Goal: Task Accomplishment & Management: Complete application form

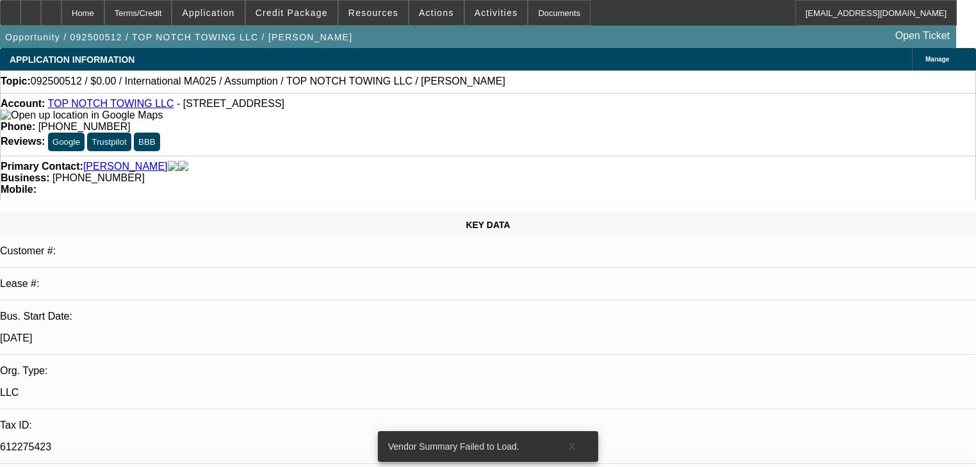
select select "0"
select select "2"
select select "0.1"
select select "4"
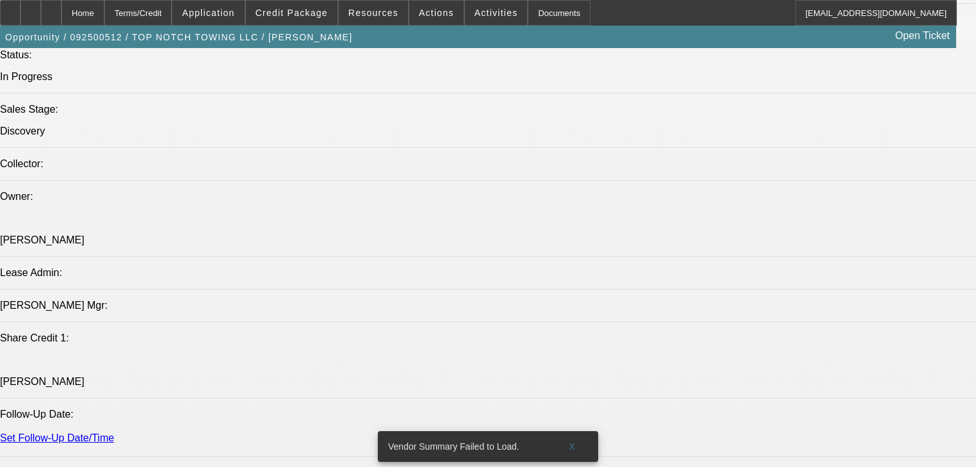
scroll to position [1127, 0]
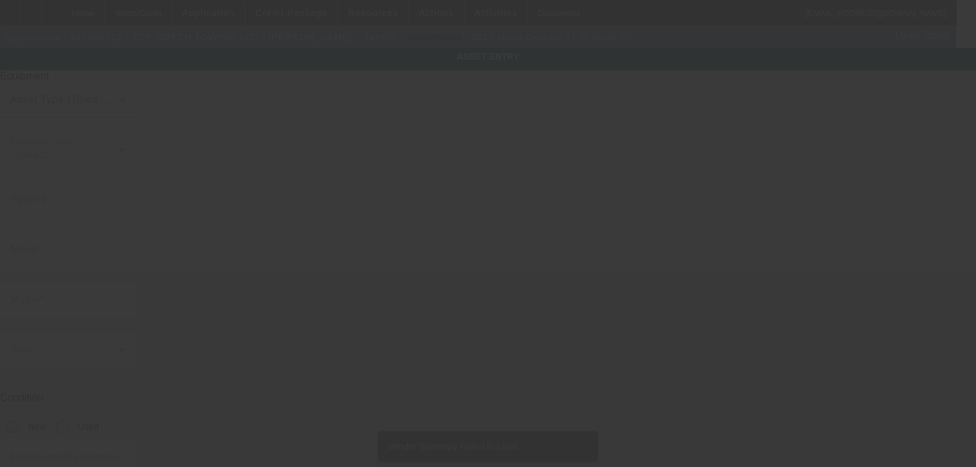
type input "215L12S01948HF17"
type input "Century"
type input "21.5' Steel C"
radio input "true"
type textarea "Century 21.5' Steel Carrier"
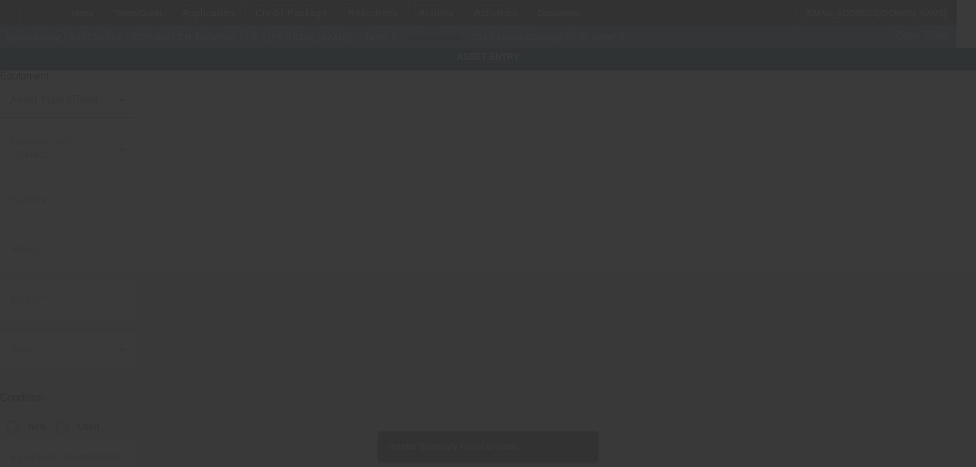
type input "[STREET_ADDRESS]"
type input "[GEOGRAPHIC_DATA]"
type input "89110"
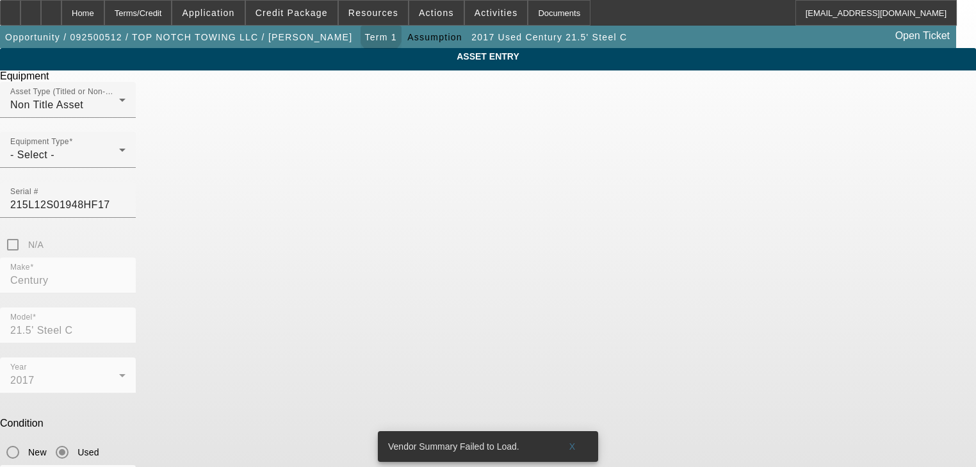
click at [365, 36] on span "Term 1" at bounding box center [381, 37] width 32 height 10
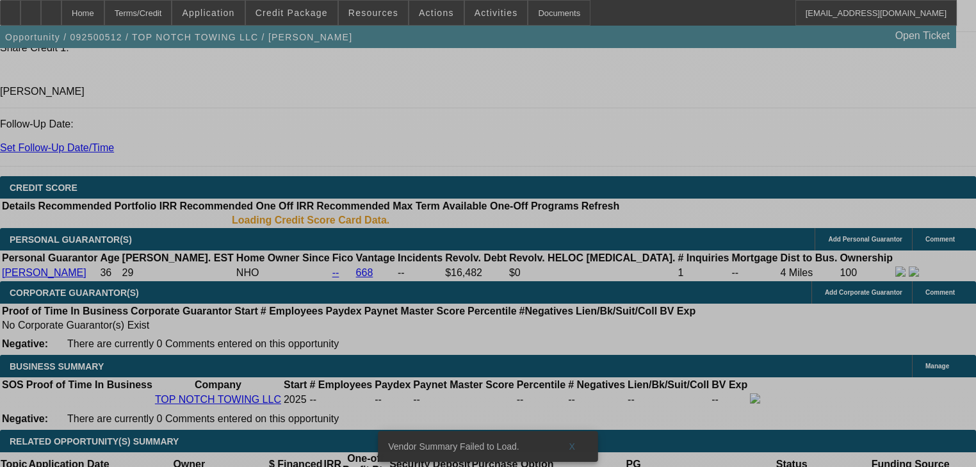
select select "0"
select select "2"
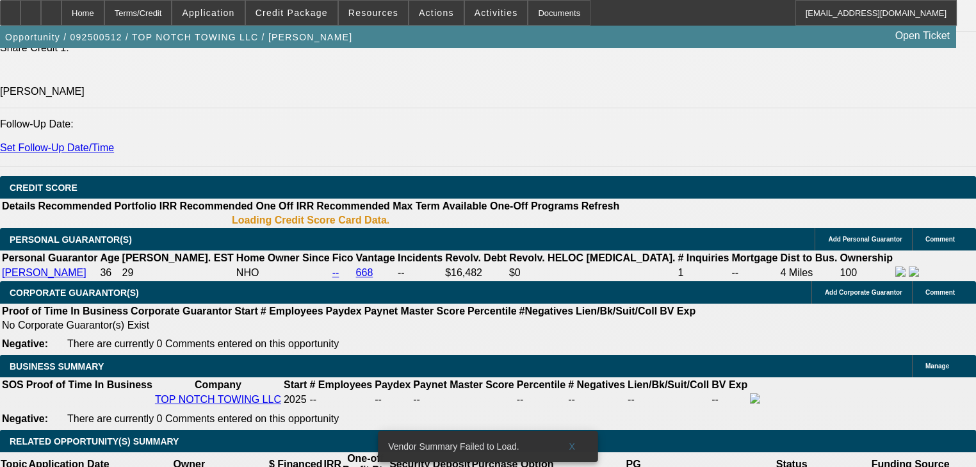
select select "2"
select select "0.1"
select select "4"
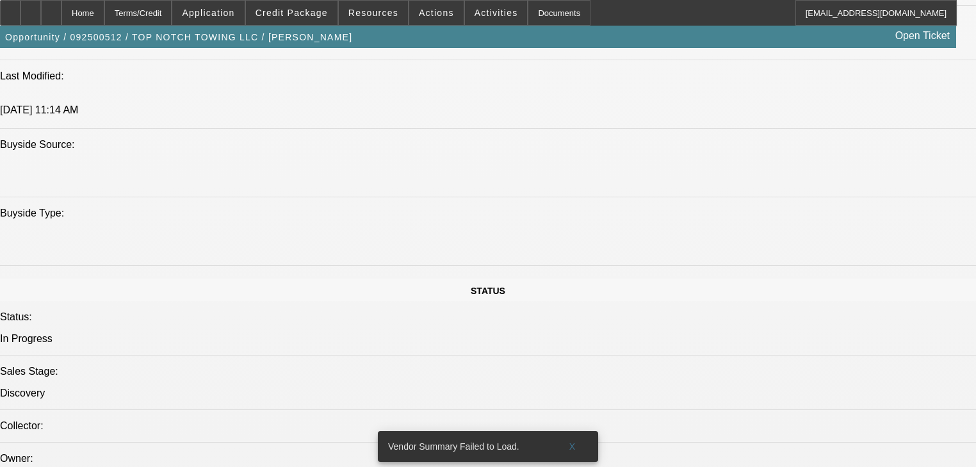
scroll to position [1143, 0]
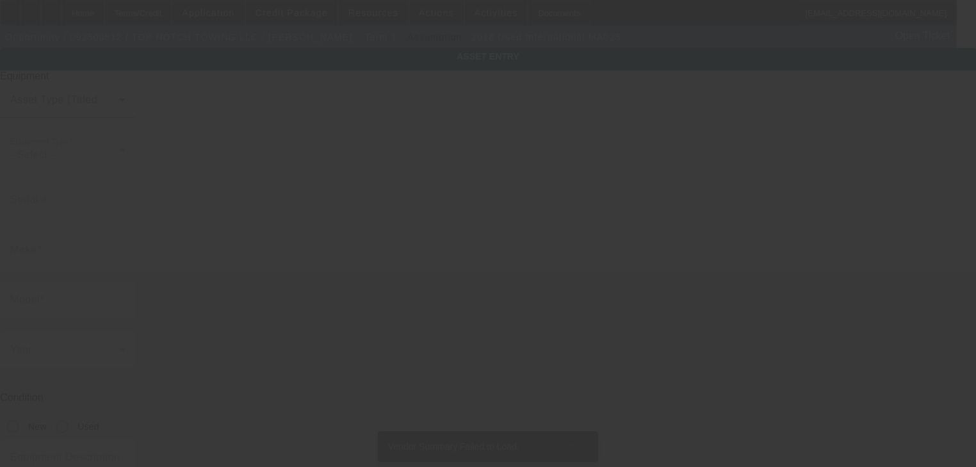
type input "[US_VEHICLE_IDENTIFICATION_NUMBER]"
type input "International"
type input "MA025"
radio input "true"
type textarea "International MA025"
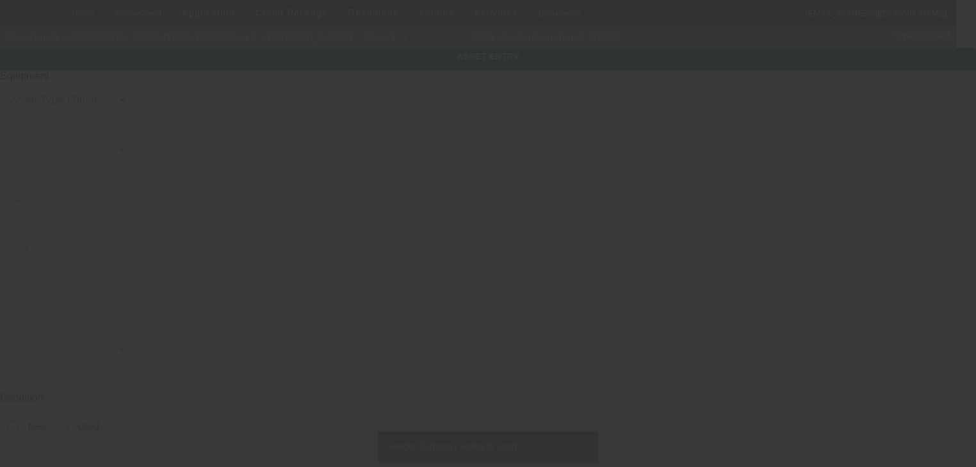
type input "[STREET_ADDRESS]"
type input "[GEOGRAPHIC_DATA]"
type input "89110"
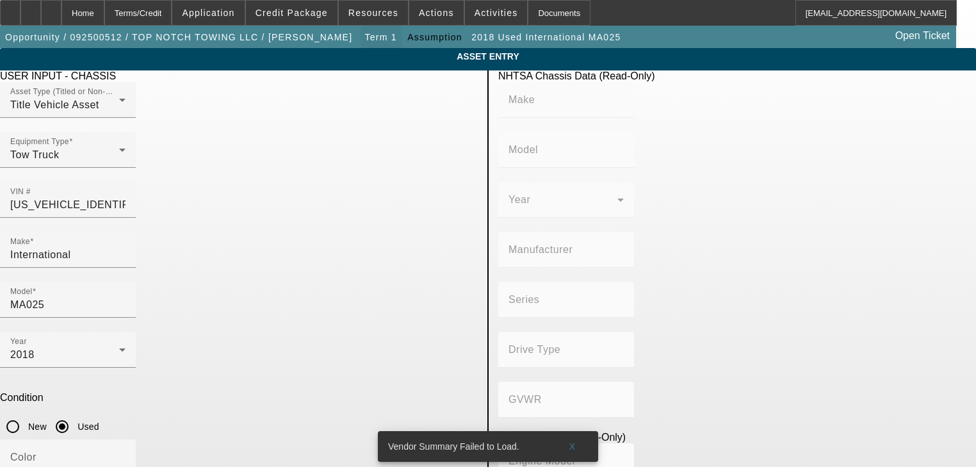
click at [365, 38] on span "Term 1" at bounding box center [381, 37] width 32 height 10
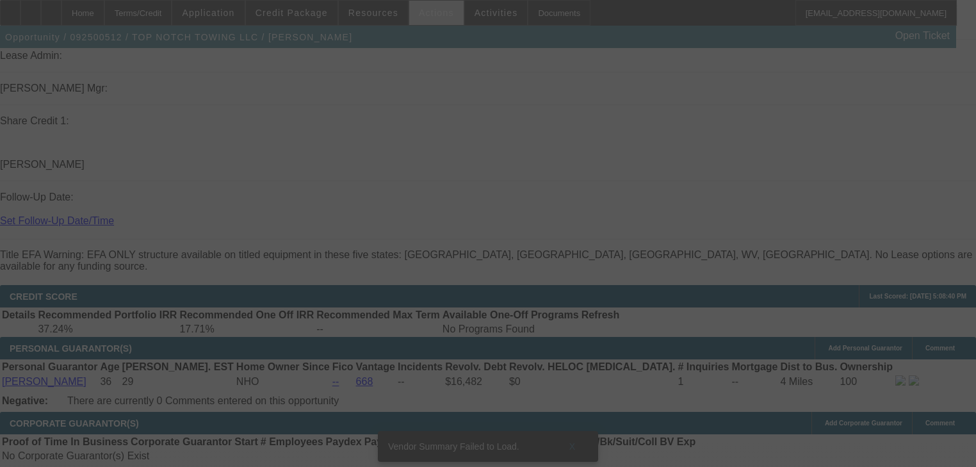
scroll to position [1656, 0]
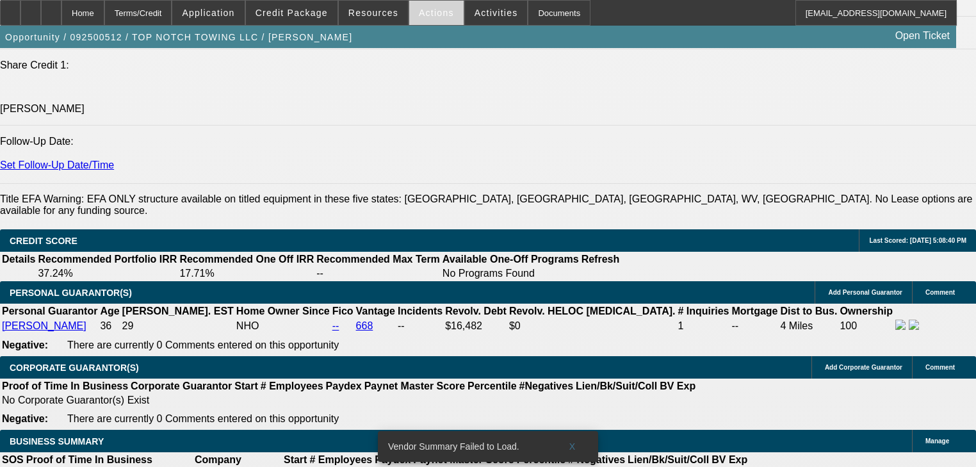
select select "0"
select select "2"
select select "0.1"
select select "4"
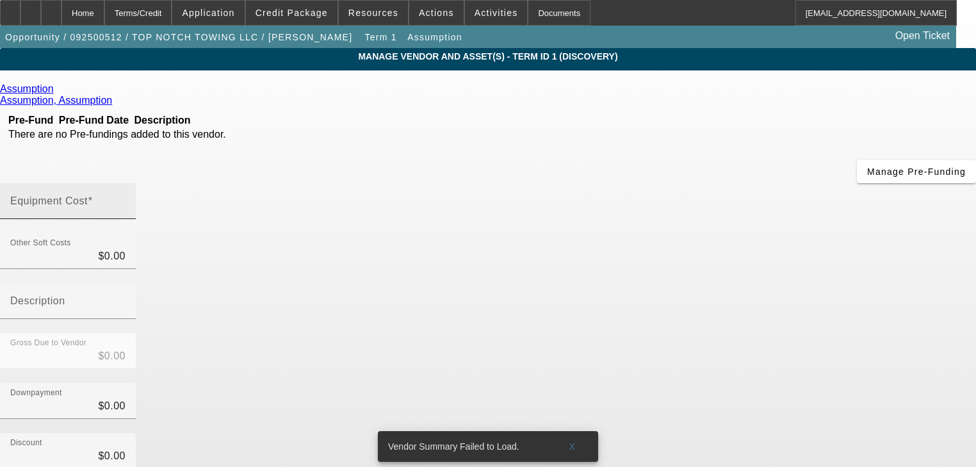
click at [126, 199] on input "Equipment Cost" at bounding box center [67, 206] width 115 height 15
type input "7"
type input "$7.00"
type input "74"
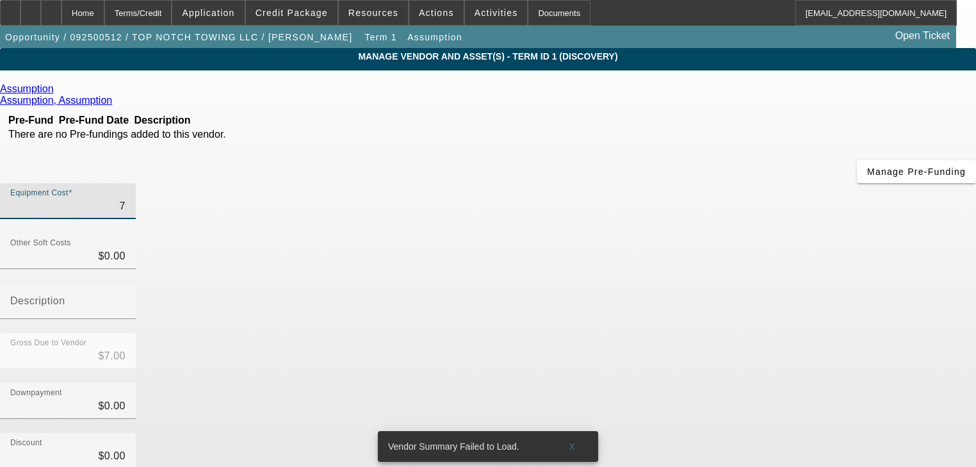
type input "$74.00"
type input "740"
type input "$740.00"
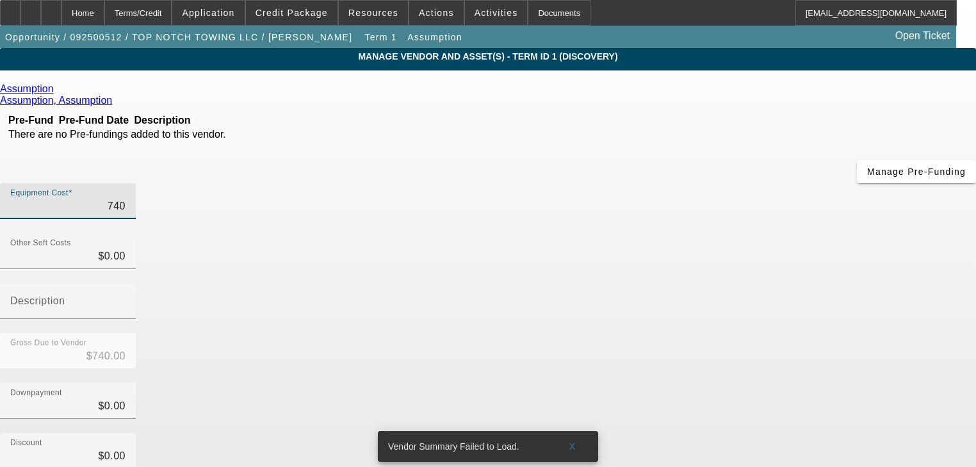
type input "7400"
type input "$7,400.00"
type input "74000"
type input "$74,000.00"
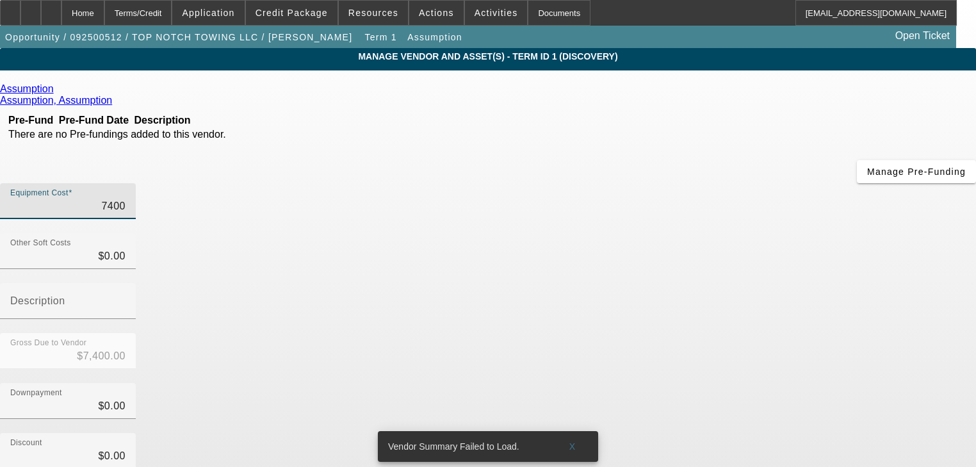
type input "$74,000.00"
click at [910, 289] on app-vendor-asset-manage "MANAGE VENDOR AND ASSET(S) - Term ID 1 (Discovery) Remove Vendor Assumption Ass…" at bounding box center [488, 399] width 976 height 702
drag, startPoint x: 625, startPoint y: 254, endPoint x: 794, endPoint y: 272, distance: 170.6
click at [126, 398] on input "0" at bounding box center [67, 405] width 115 height 15
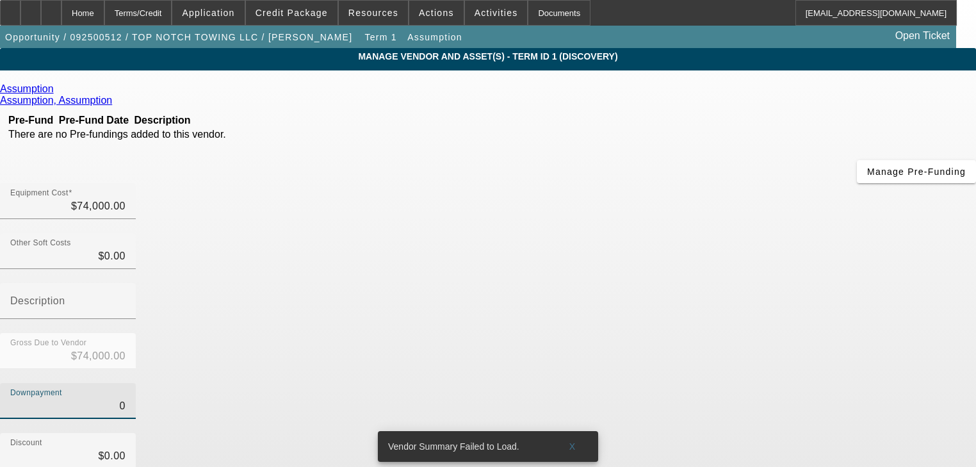
type input "30"
type input "$30.00"
type input "$73,970.00"
type input "390"
type input "$390.00"
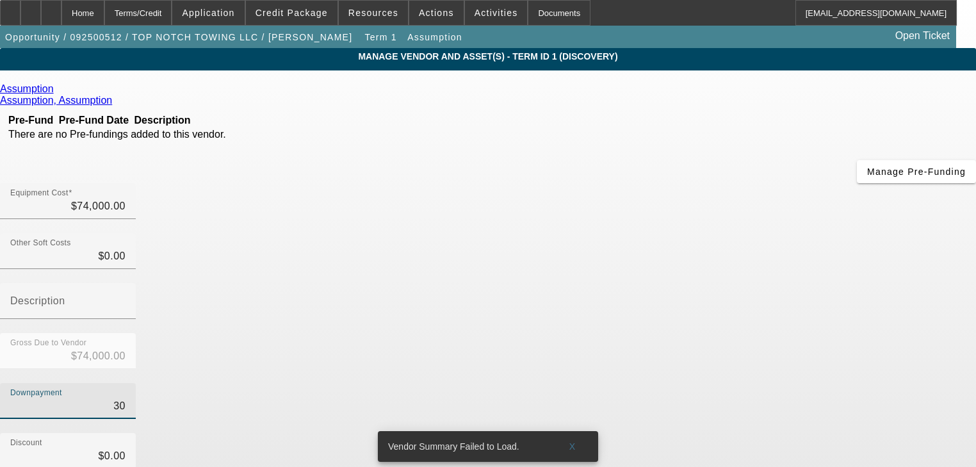
type input "$73,610.00"
type input "3940"
type input "$3,940.00"
type input "$70,060.00"
type input "39460"
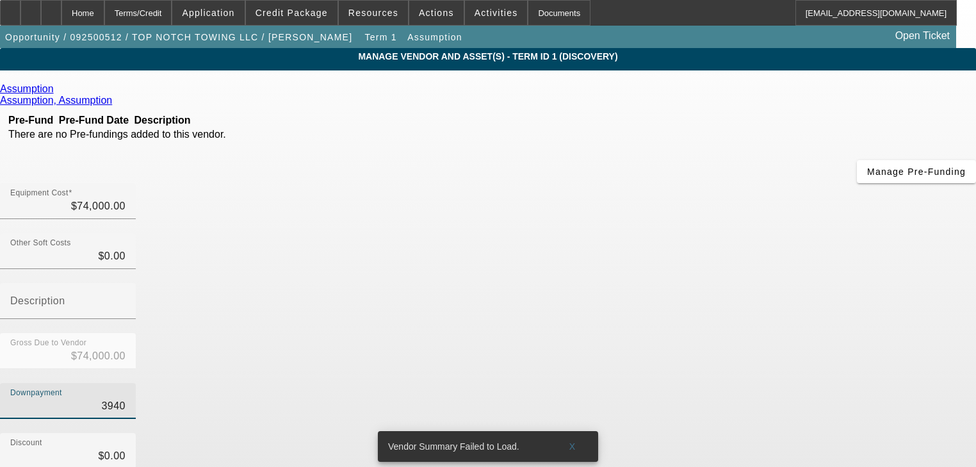
type input "$39,460.00"
type input "$34,540.00"
type input "394670"
type input "$394,670.00"
type input "$-320,670.00"
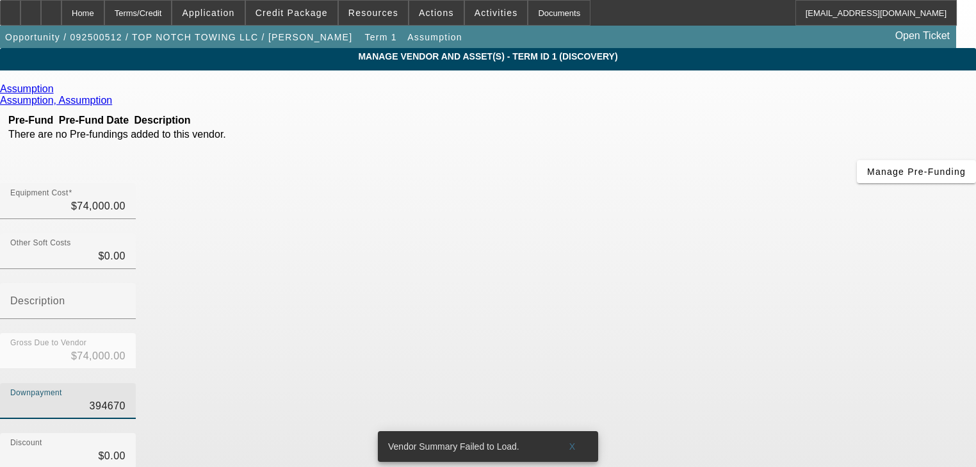
type input "39467.0"
type input "$39,467.00"
type input "$34,533.00"
type input "39467.60"
type input "$39,467.60"
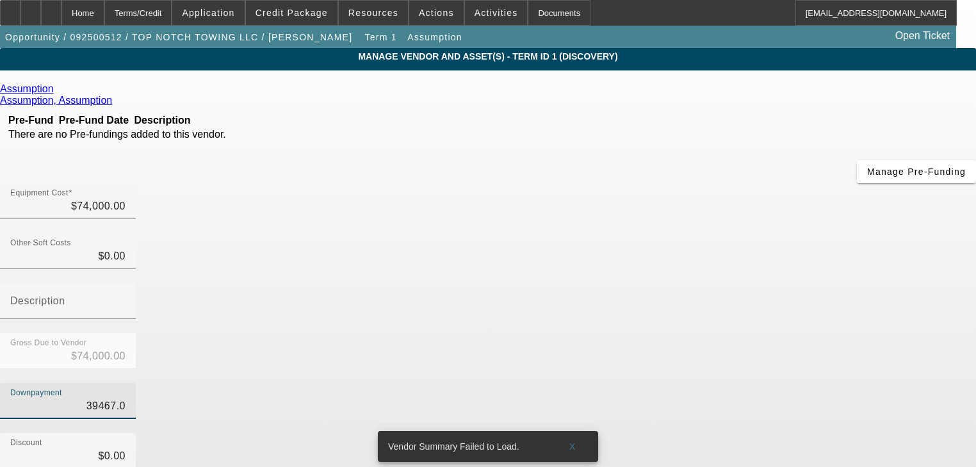
type input "$34,532.40"
type input "39467.660"
type input "$39,467.66"
type input "$34,532.34"
type input "$39,467.66"
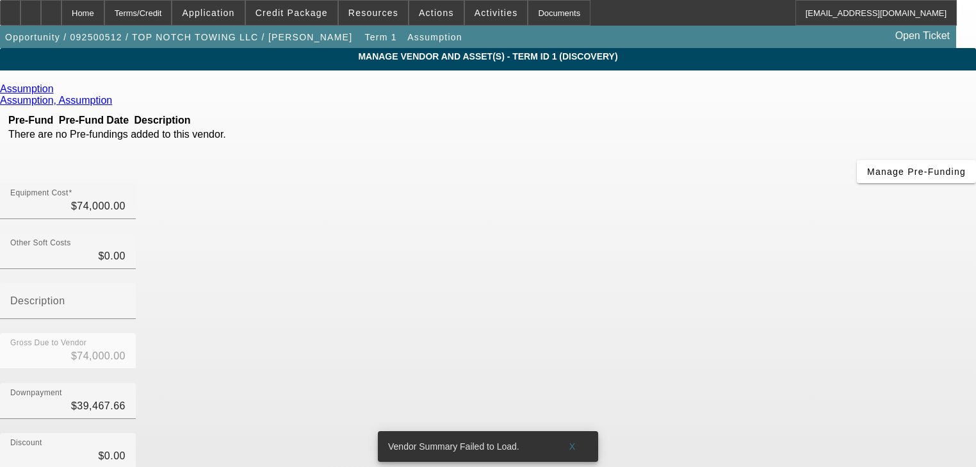
click at [823, 433] on div "Discount $0.00" at bounding box center [488, 458] width 976 height 50
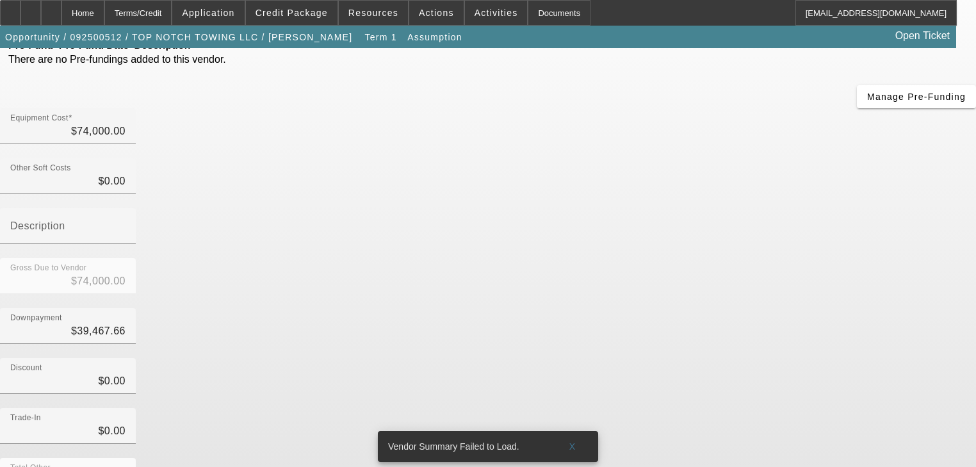
scroll to position [149, 0]
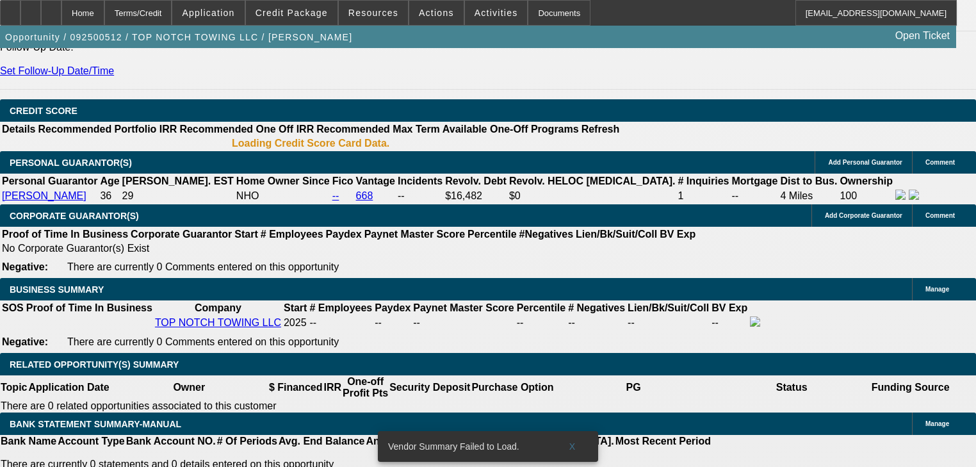
select select "0"
select select "2"
select select "0.1"
select select "4"
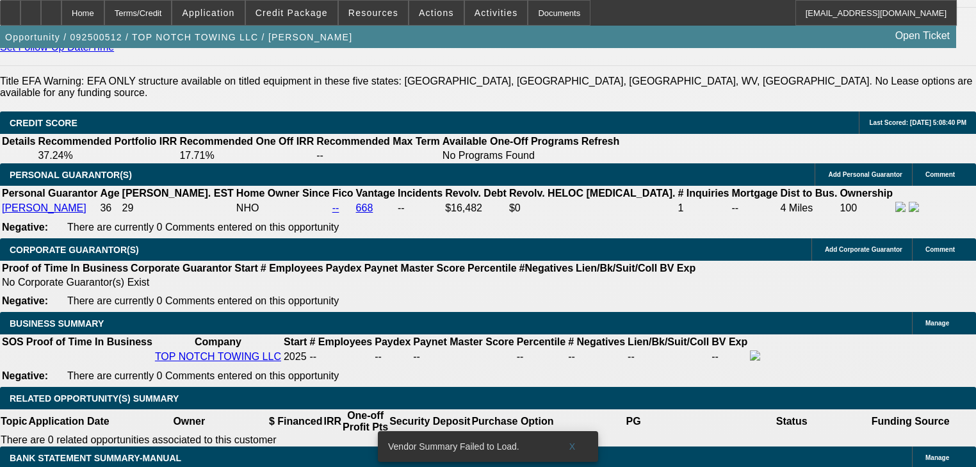
scroll to position [1835, 0]
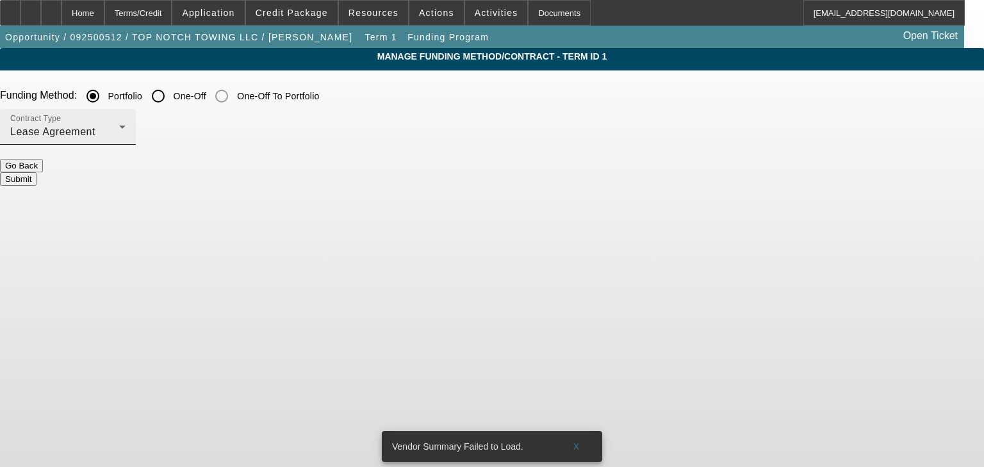
click at [119, 128] on div "Lease Agreement" at bounding box center [64, 131] width 109 height 15
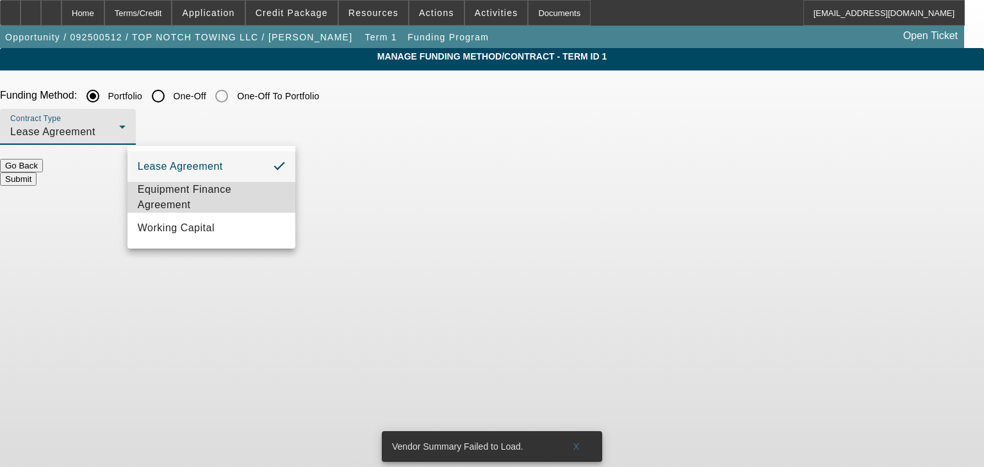
click at [213, 195] on span "Equipment Finance Agreement" at bounding box center [211, 197] width 147 height 31
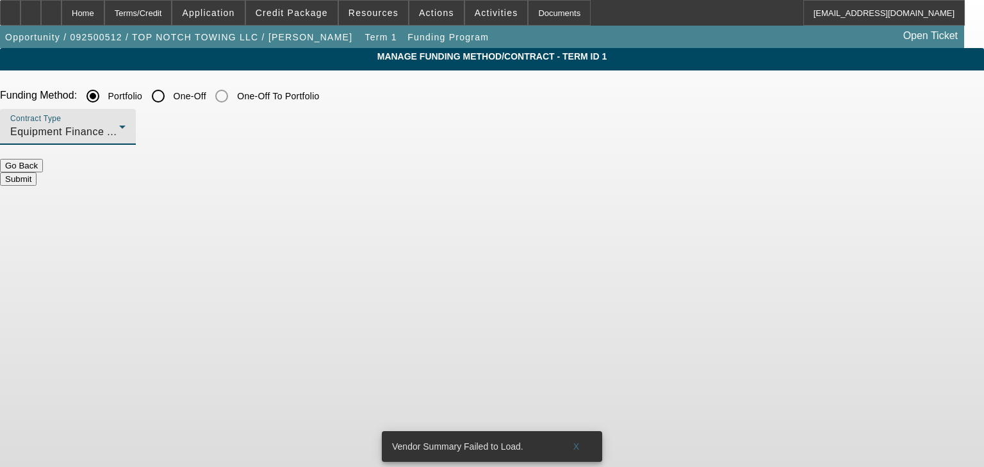
click at [37, 172] on button "Submit" at bounding box center [18, 178] width 37 height 13
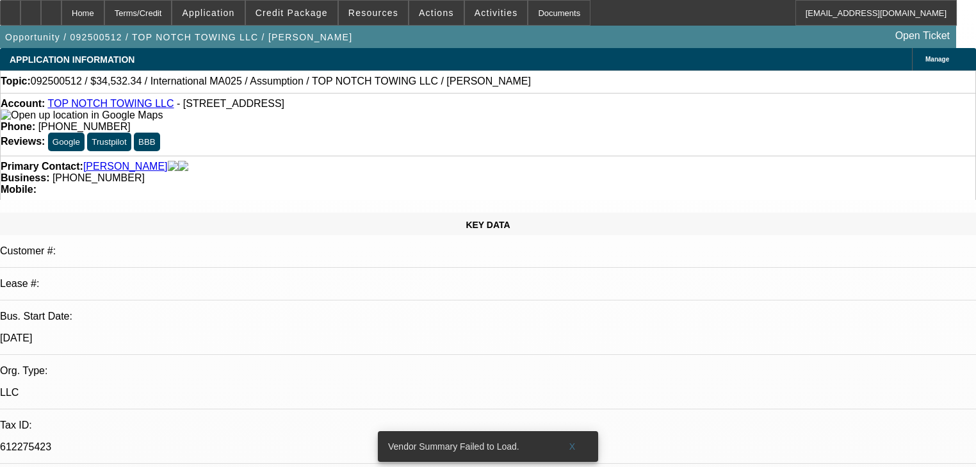
select select "0"
select select "2"
select select "0"
select select "6"
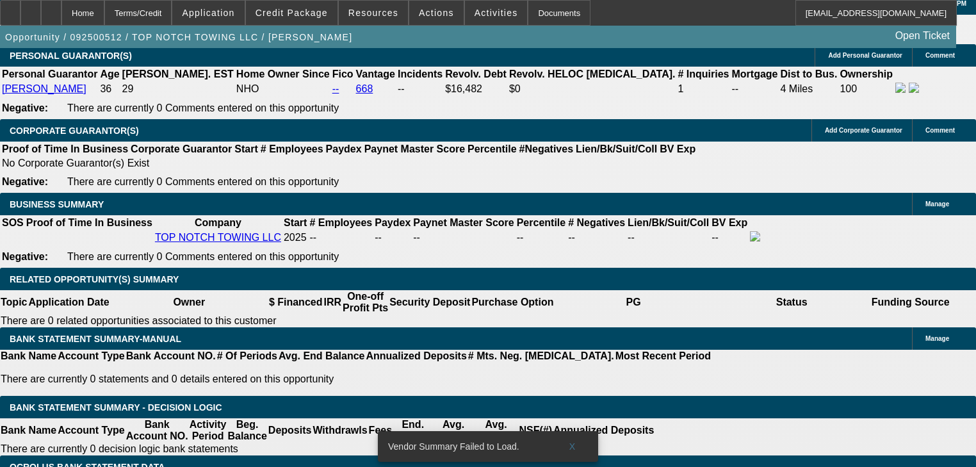
scroll to position [1896, 0]
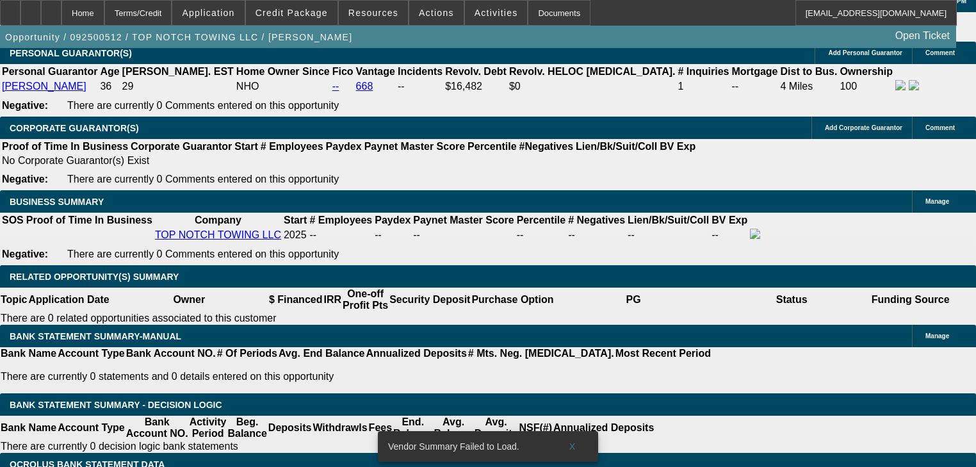
type input "$2,338.00"
type input "$4,676.00"
type input "16"
type input "$0.23"
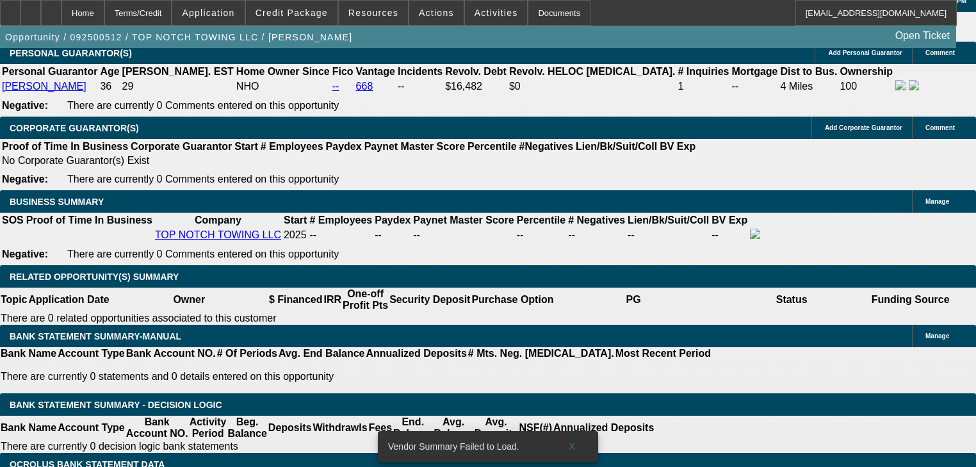
drag, startPoint x: 173, startPoint y: 236, endPoint x: 272, endPoint y: 233, distance: 98.7
type input "2338"
type input "$4,676.00"
type input "11.5"
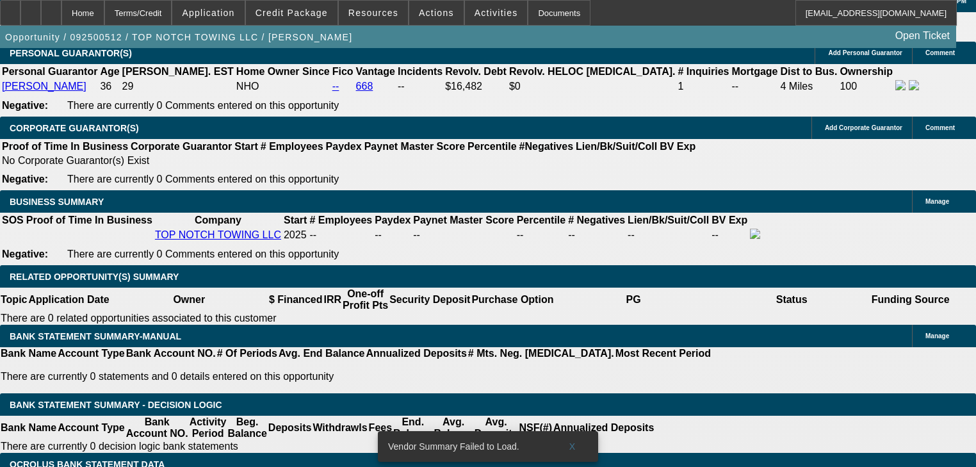
type input "$2,338.00"
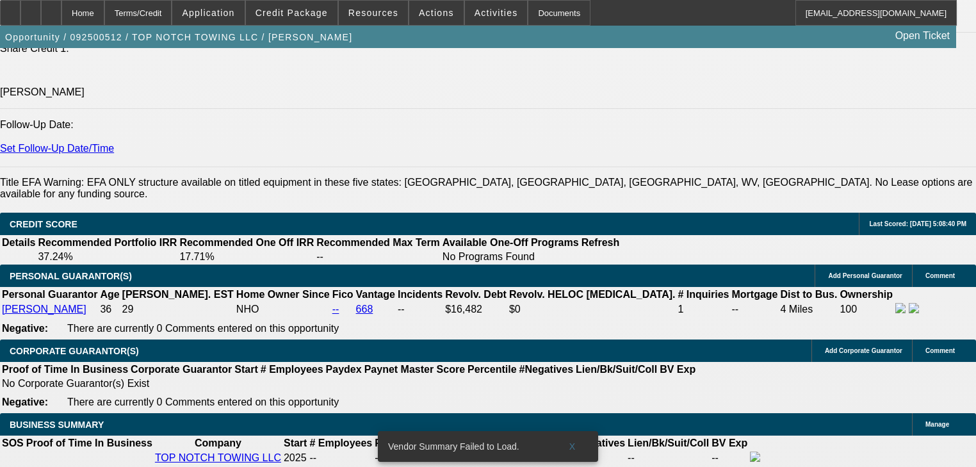
scroll to position [1691, 0]
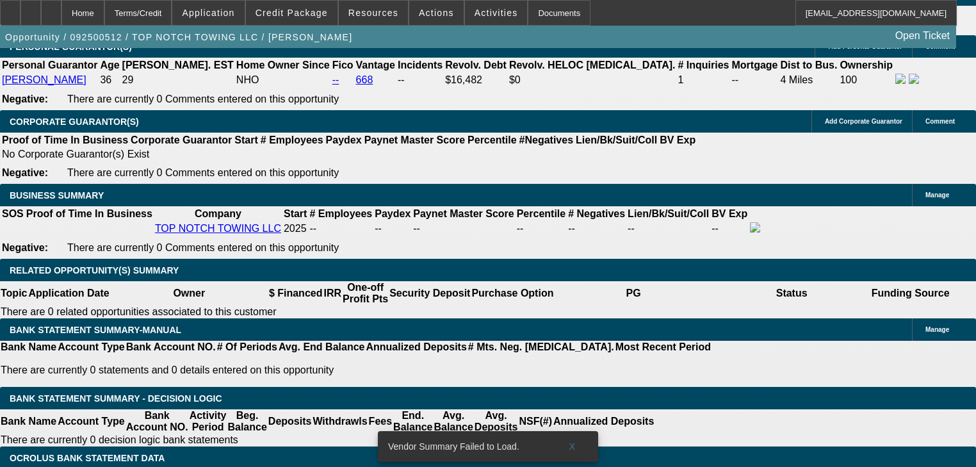
scroll to position [1903, 0]
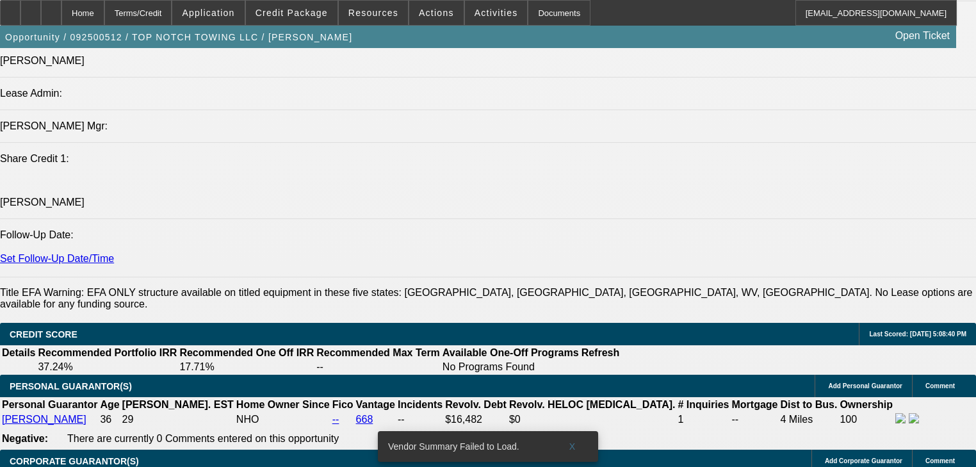
scroll to position [1589, 0]
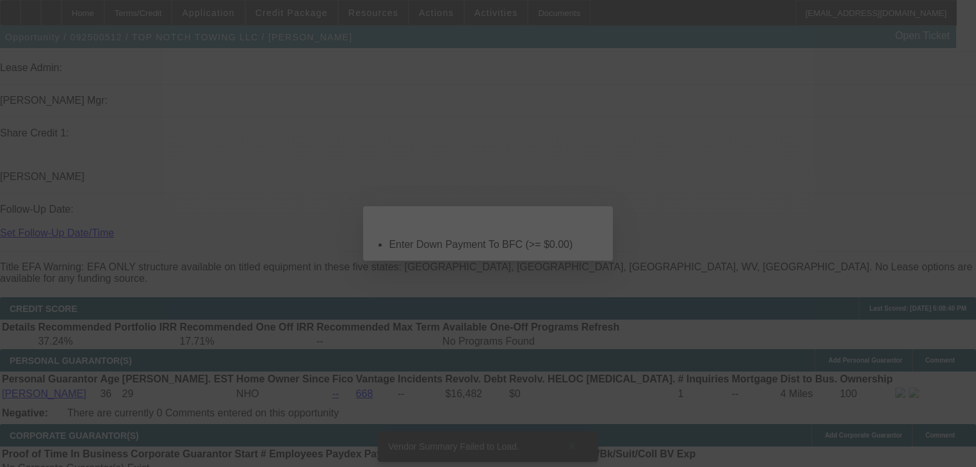
scroll to position [0, 0]
select select "0"
select select "2"
select select "0"
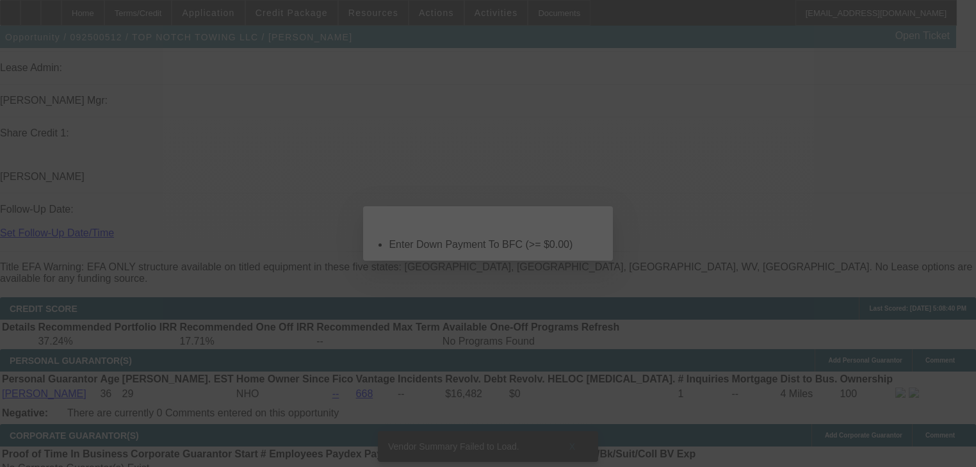
select select "6"
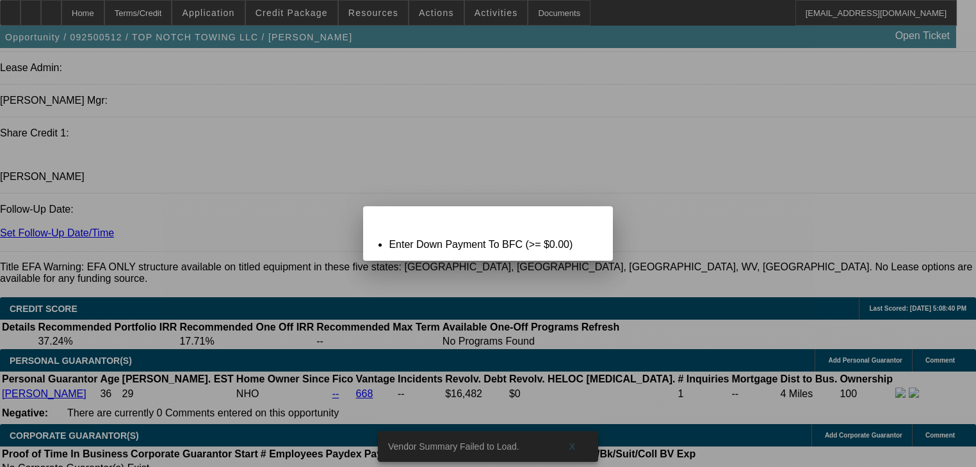
click at [599, 221] on span "Close" at bounding box center [595, 217] width 17 height 7
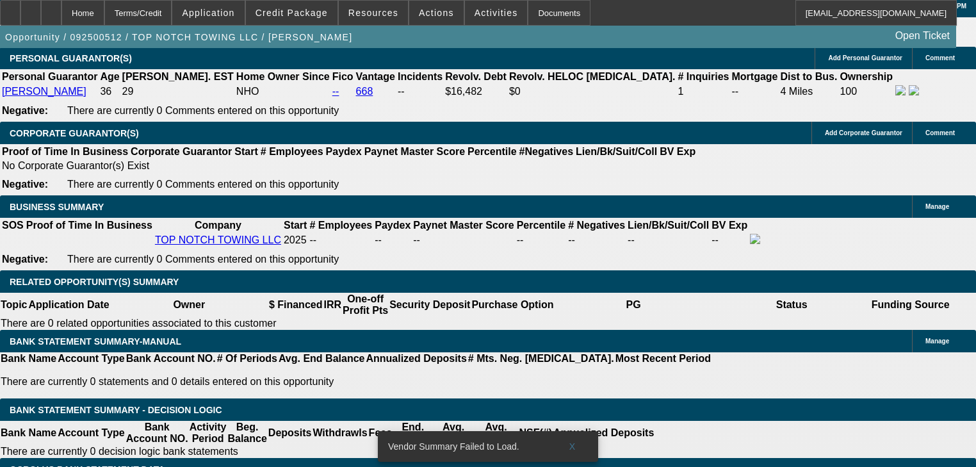
scroll to position [1896, 0]
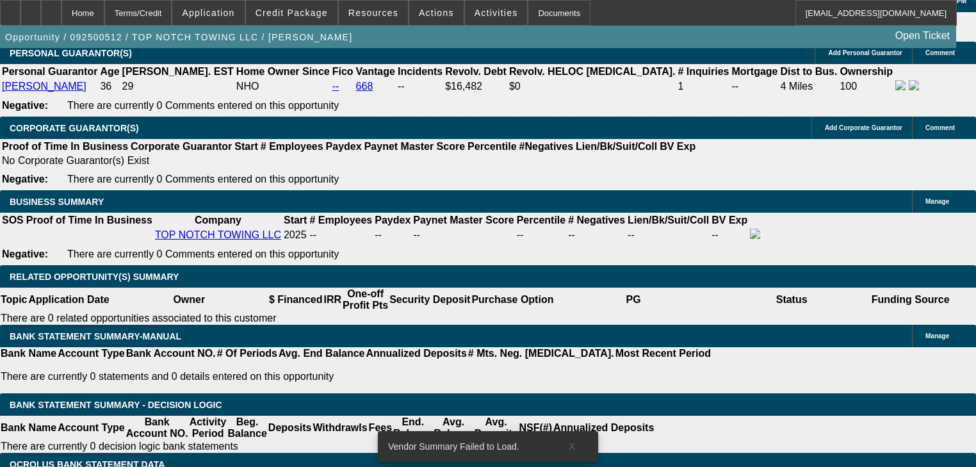
drag, startPoint x: 207, startPoint y: 135, endPoint x: 231, endPoint y: 138, distance: 23.9
type input "$0.00"
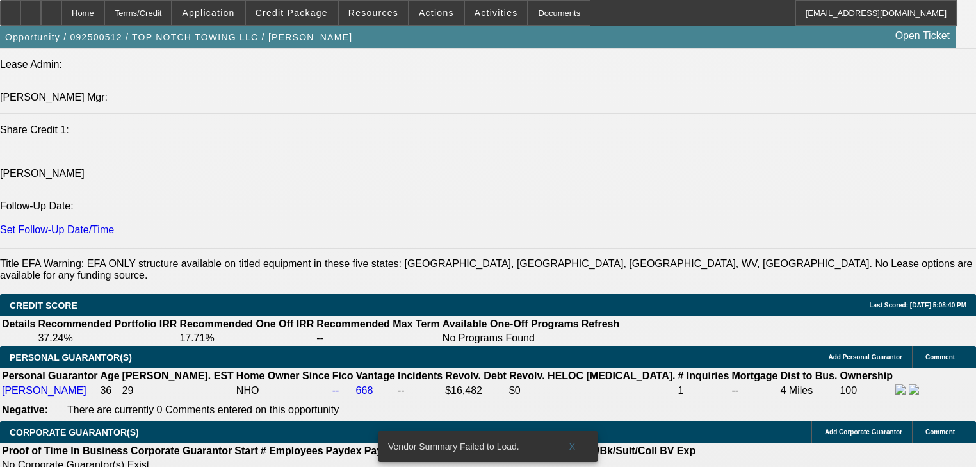
scroll to position [1589, 0]
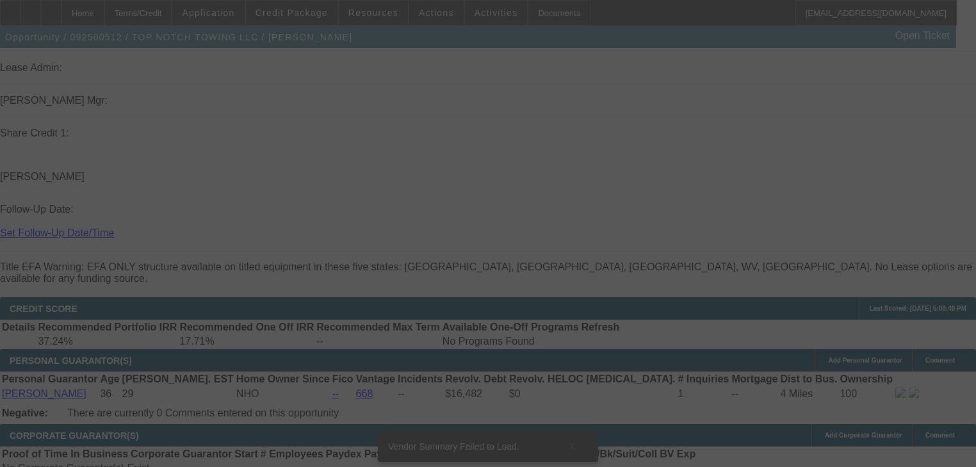
select select "0"
select select "2"
select select "0"
select select "6"
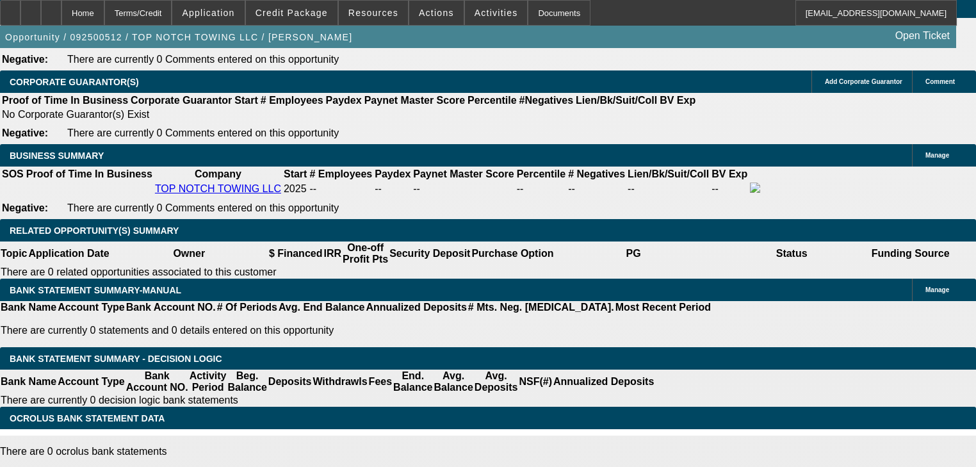
scroll to position [1999, 0]
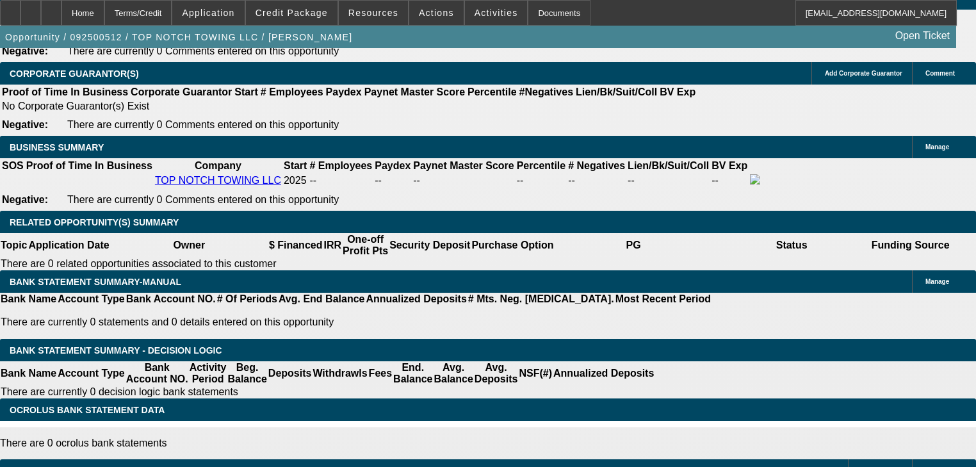
scroll to position [1947, 0]
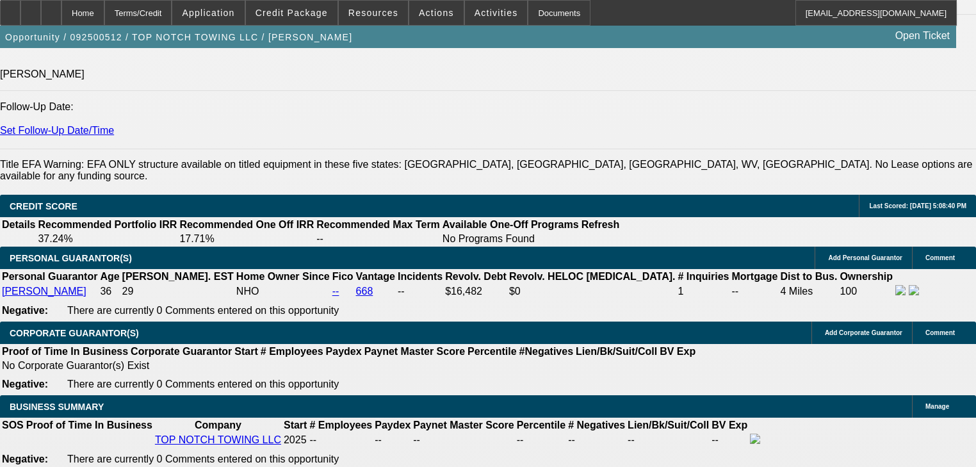
scroll to position [1691, 0]
